Goal: Task Accomplishment & Management: Manage account settings

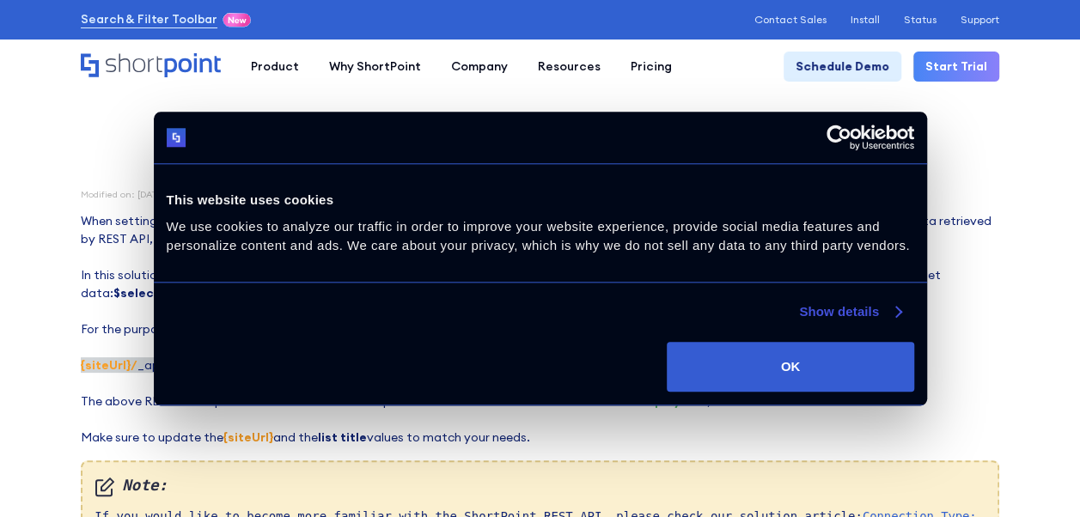
click at [849, 314] on link "Show details" at bounding box center [849, 312] width 101 height 21
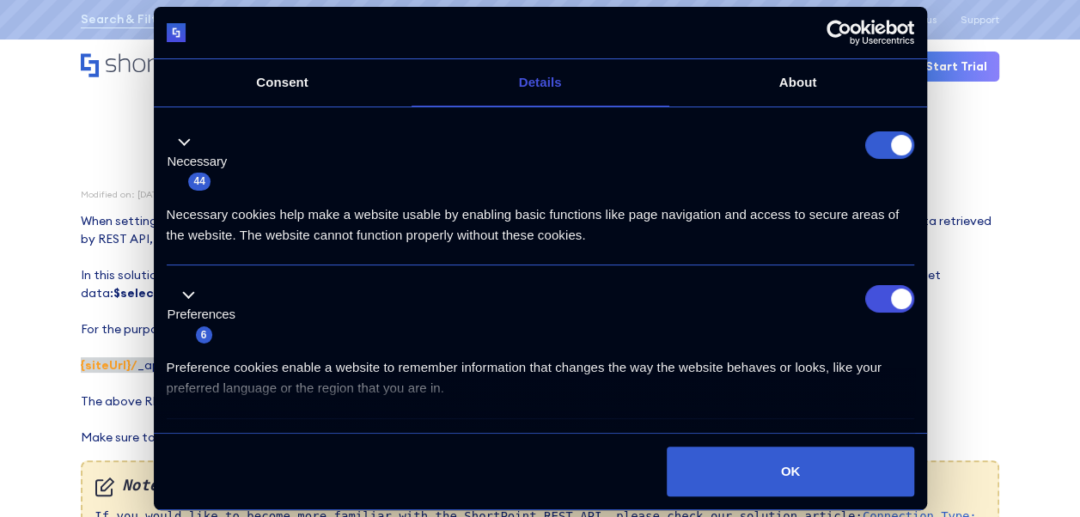
click at [880, 149] on form at bounding box center [890, 146] width 49 height 28
click at [882, 292] on input "Preferences" at bounding box center [890, 299] width 49 height 28
checkbox input "false"
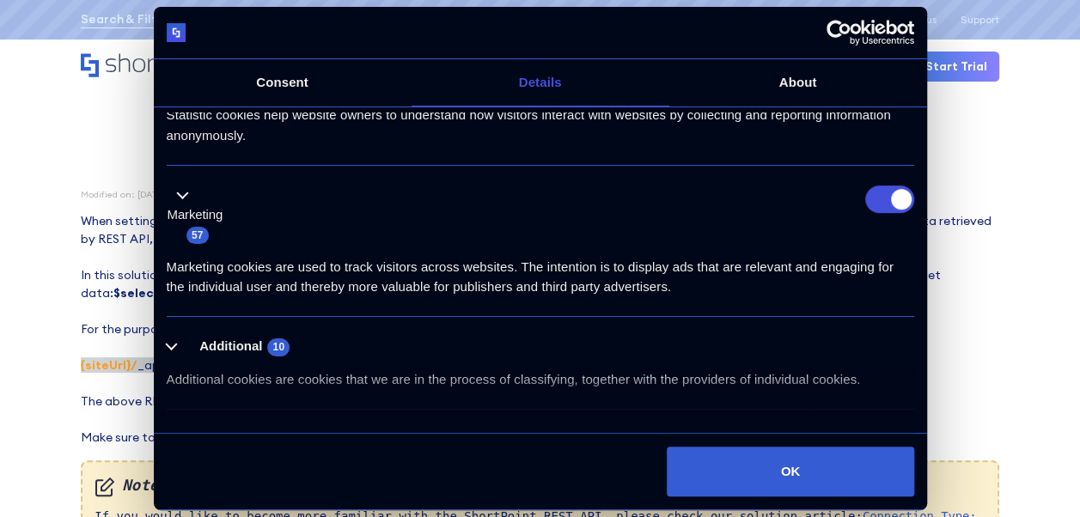
scroll to position [430, 0]
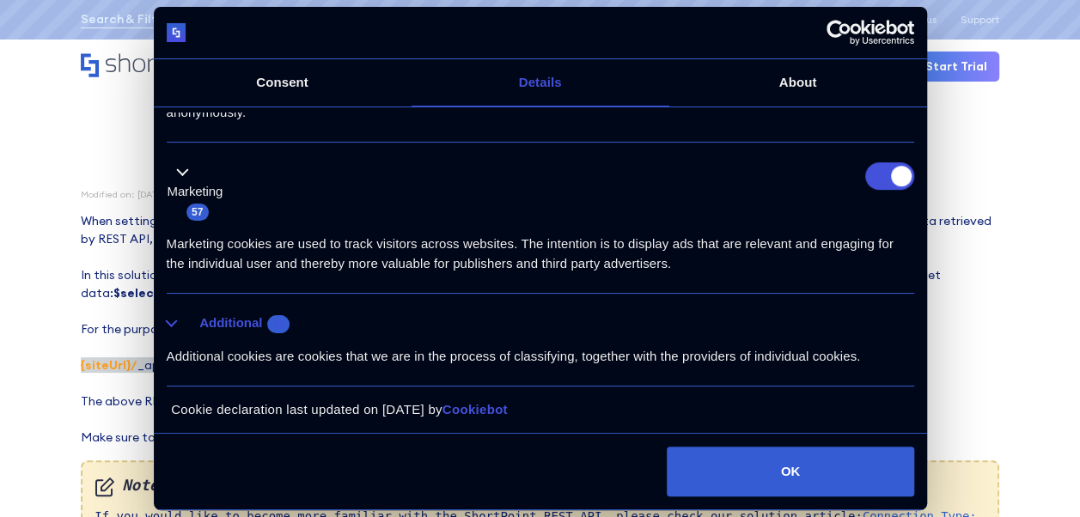
click at [175, 313] on button "Additional 10" at bounding box center [234, 323] width 134 height 21
click at [267, 322] on button "Additional 10" at bounding box center [234, 323] width 134 height 21
click at [920, 429] on div "Details Necessary 44 Necessary cookies help make a website usable by enabling b…" at bounding box center [541, 270] width 774 height 327
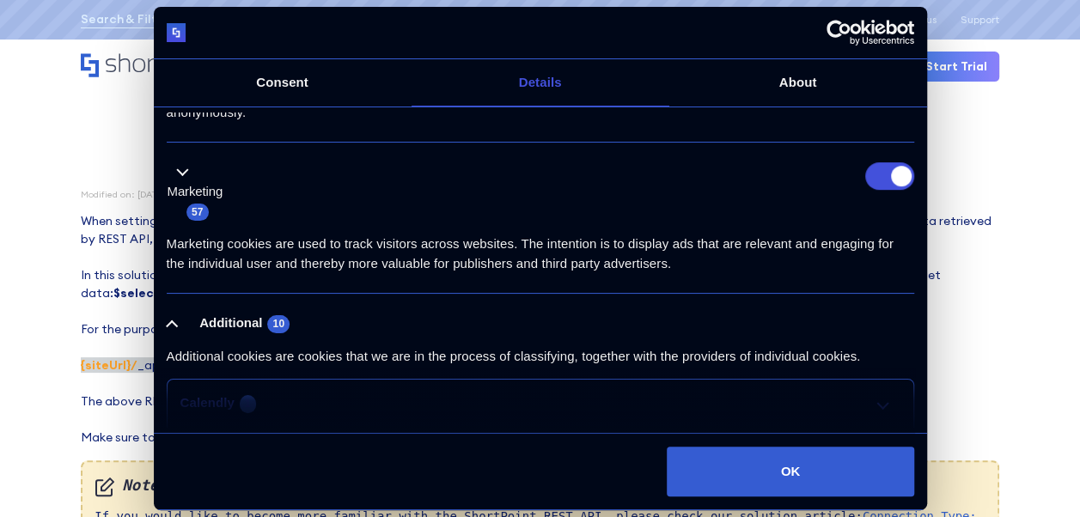
click at [880, 402] on link "Calendly 1" at bounding box center [541, 403] width 720 height 21
click at [716, 268] on p "Marketing cookies are used to track visitors across websites. The intention is …" at bounding box center [541, 254] width 748 height 39
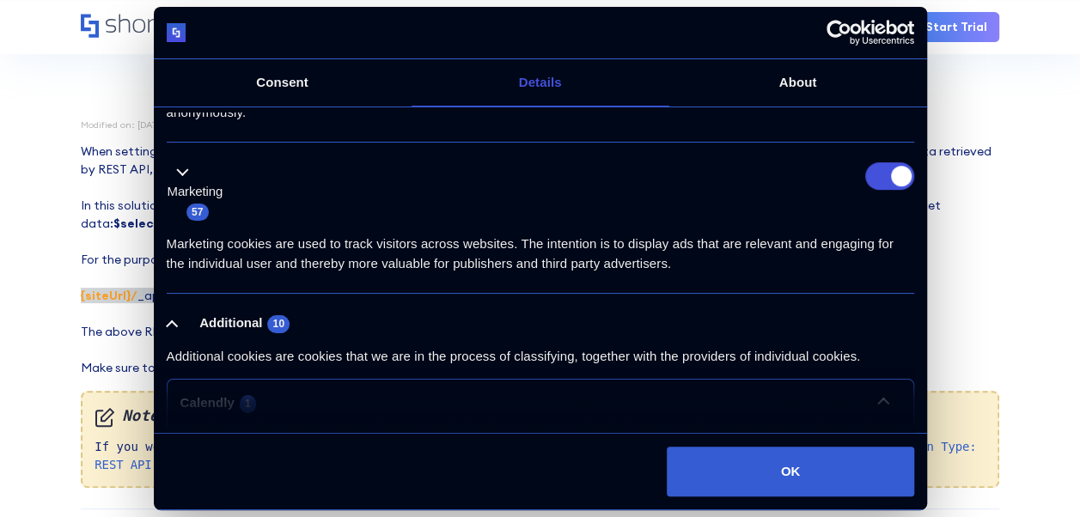
scroll to position [69, 0]
click at [194, 399] on link "Calendly 1" at bounding box center [541, 403] width 720 height 21
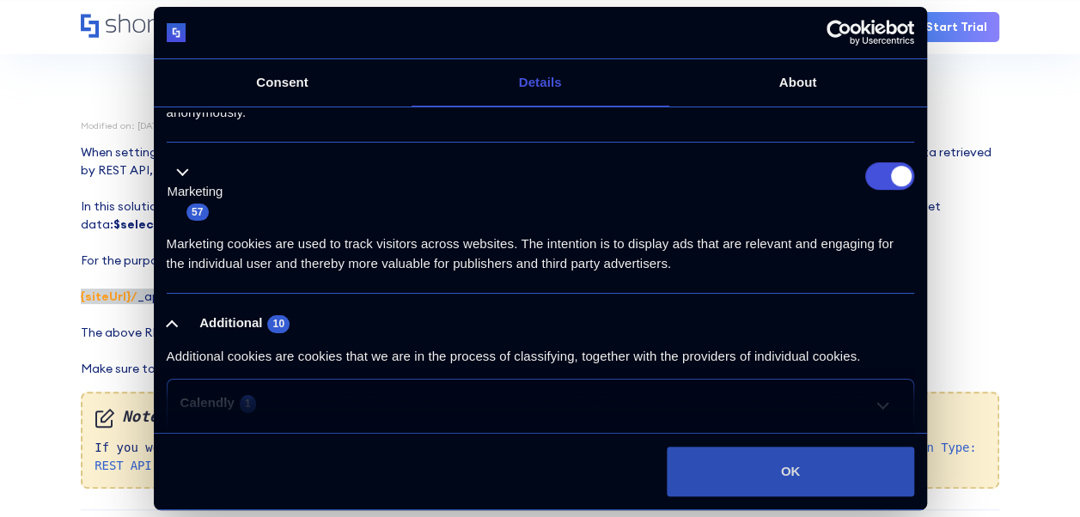
click at [817, 474] on button "OK" at bounding box center [790, 472] width 247 height 50
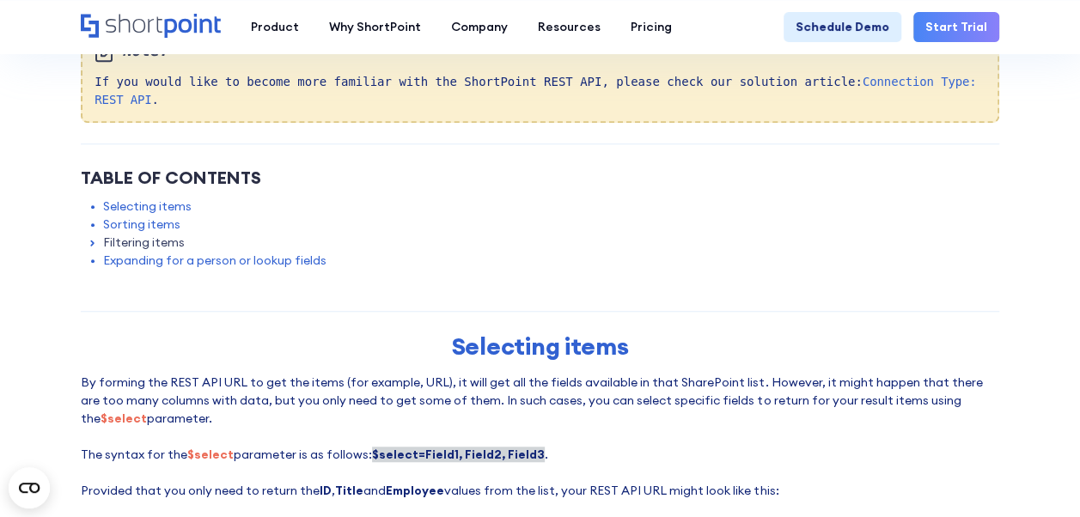
scroll to position [0, 0]
